Goal: Task Accomplishment & Management: Use online tool/utility

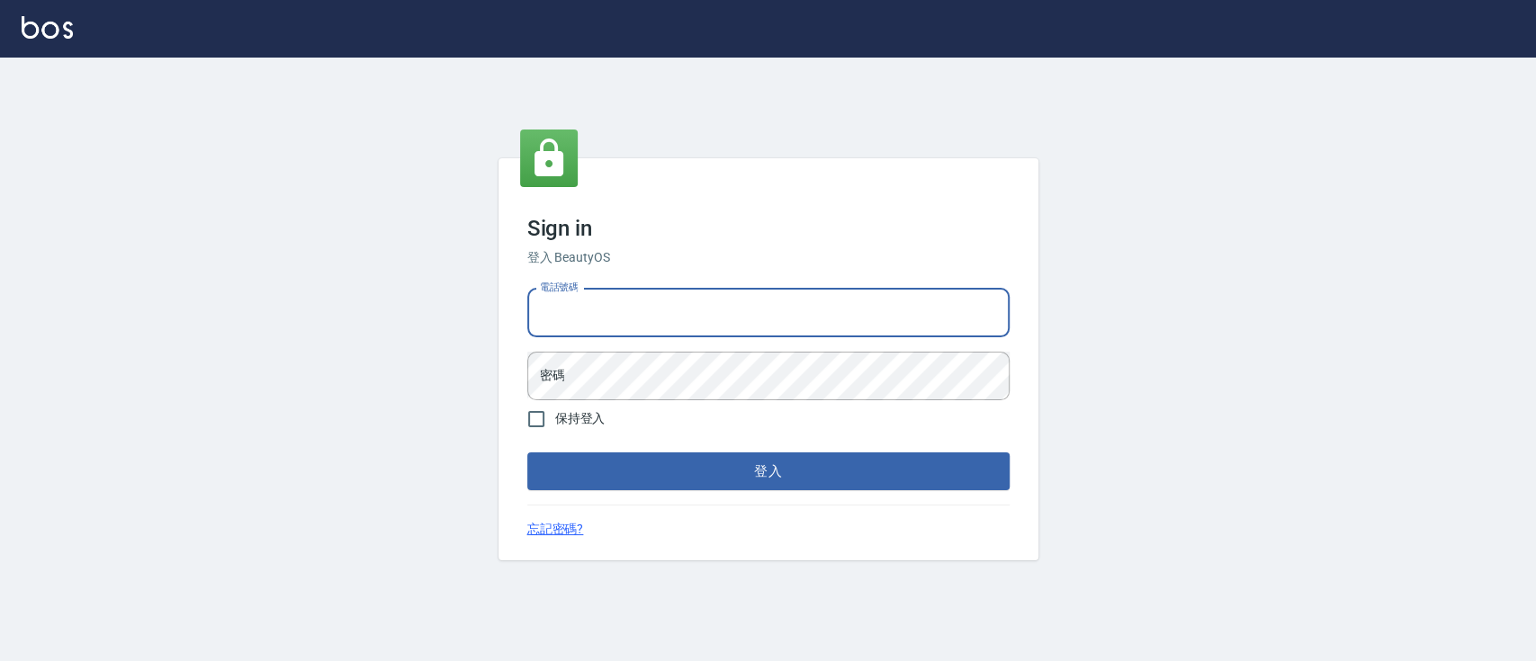
click at [622, 303] on input "電話號碼" at bounding box center [768, 313] width 482 height 49
click at [1326, 547] on div "Sign in 登入 BeautyOS 電話號碼 電話號碼 密碼 密碼 保持登入 登入 忘記密碼?" at bounding box center [768, 360] width 1536 height 604
click at [632, 297] on input "電話號碼" at bounding box center [768, 313] width 482 height 49
type input "0936904311"
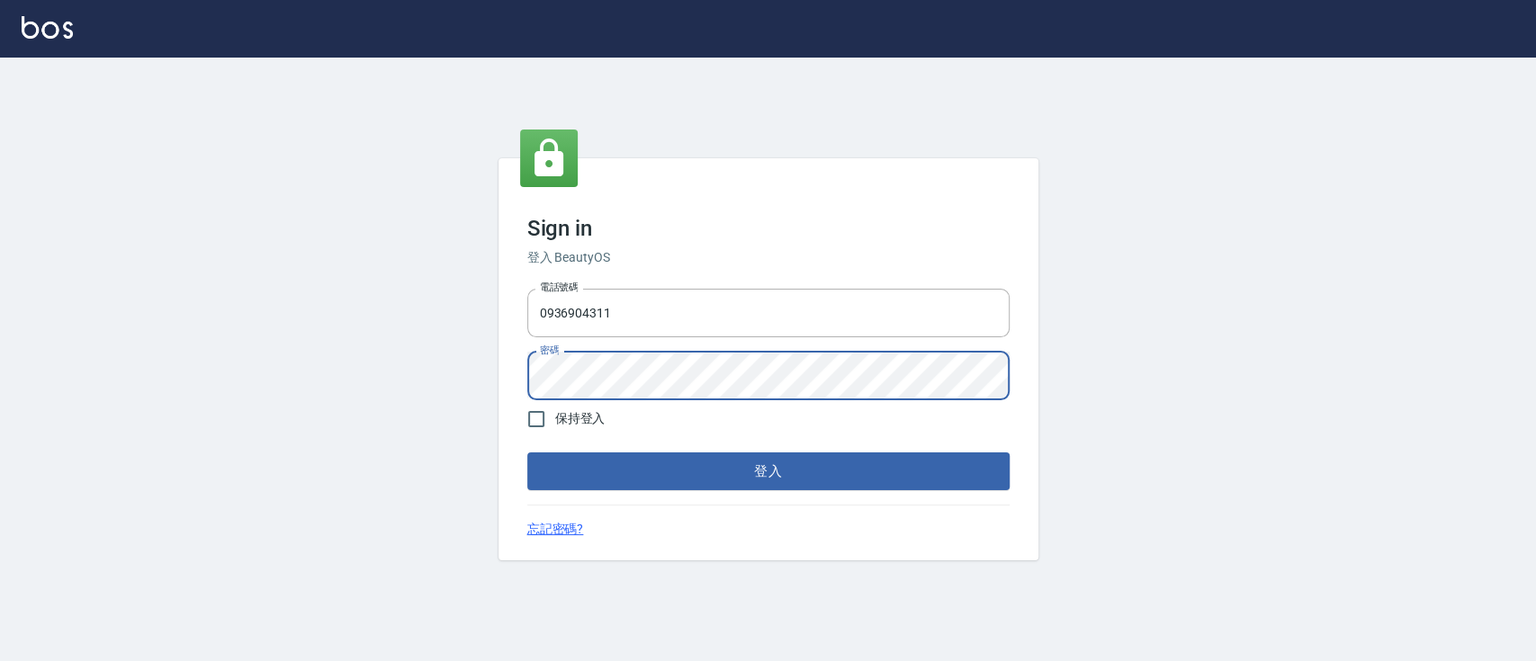
click at [527, 453] on button "登入" at bounding box center [768, 472] width 482 height 38
